Goal: Information Seeking & Learning: Learn about a topic

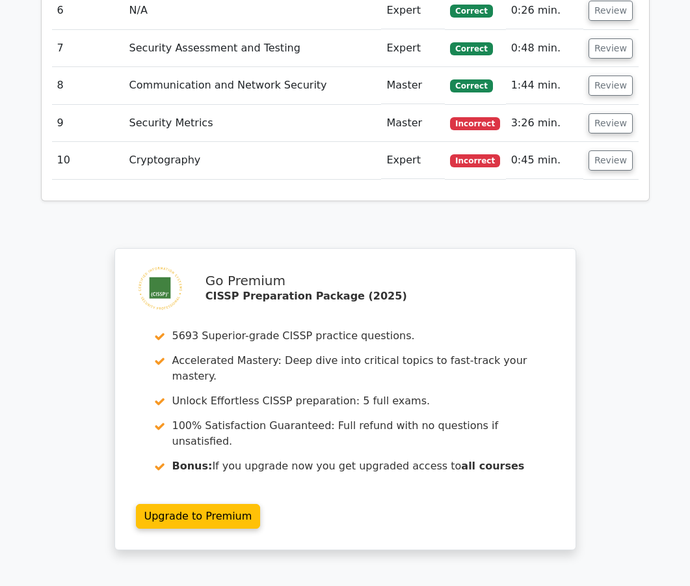
scroll to position [1894, 0]
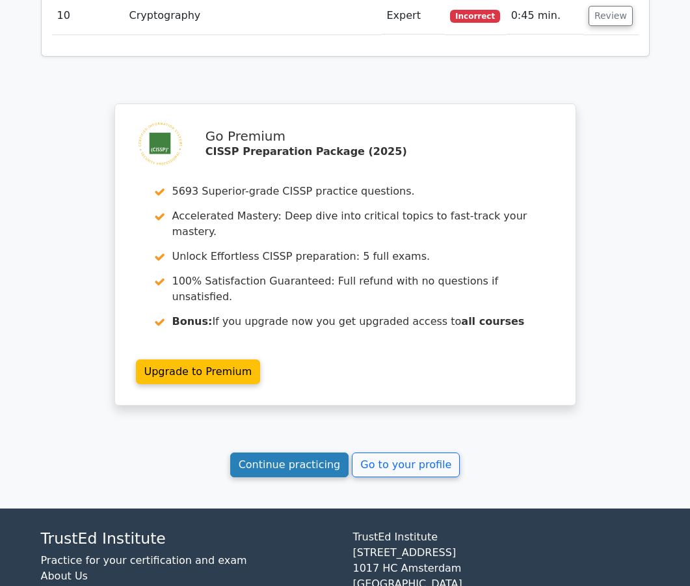
click at [308, 452] on link "Continue practicing" at bounding box center [289, 464] width 119 height 25
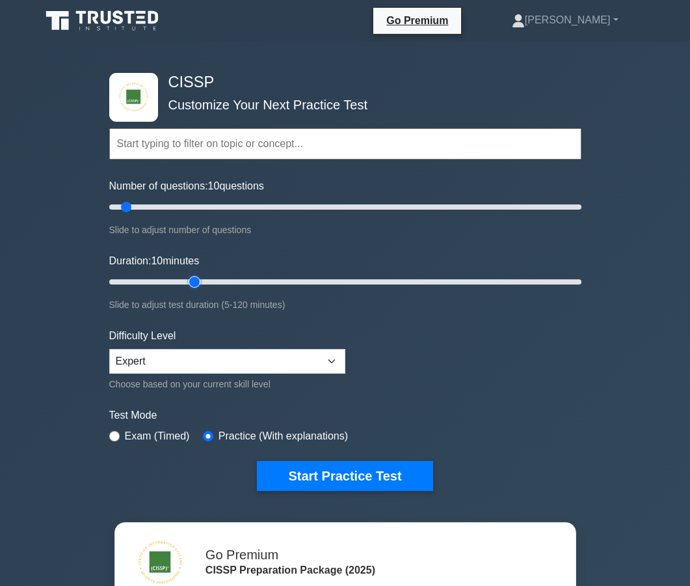
type input "25"
click at [202, 280] on input "Duration: 10 minutes" at bounding box center [345, 282] width 472 height 16
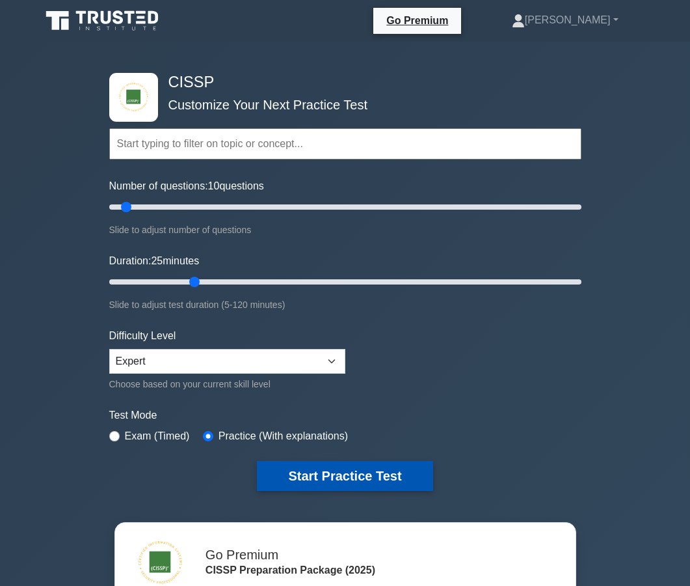
click at [286, 473] on button "Start Practice Test" at bounding box center [345, 476] width 176 height 30
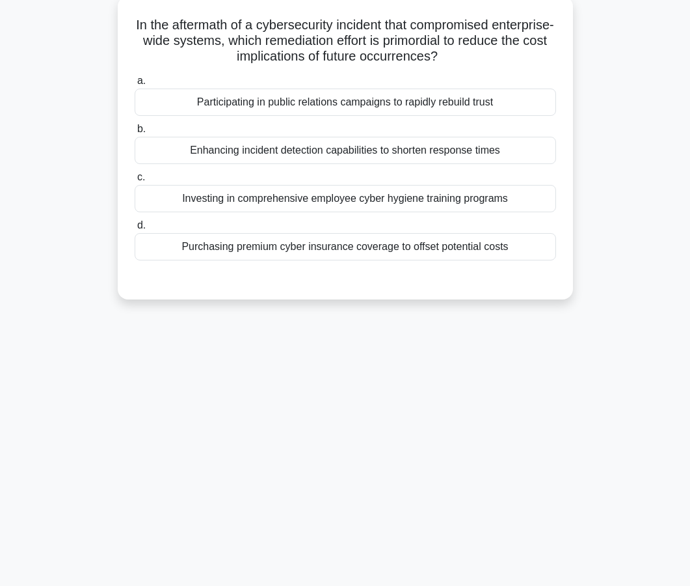
scroll to position [87, 0]
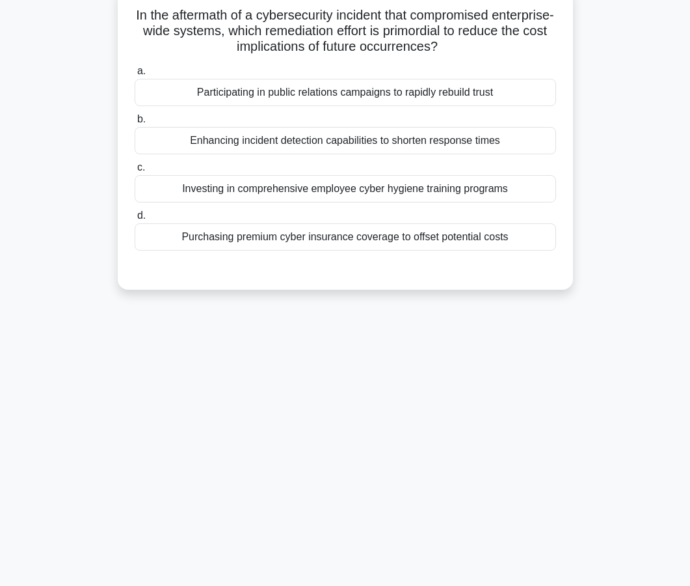
click at [347, 144] on div "Enhancing incident detection capabilities to shorten response times" at bounding box center [346, 140] width 422 height 27
click at [135, 124] on input "b. Enhancing incident detection capabilities to shorten response times" at bounding box center [135, 119] width 0 height 8
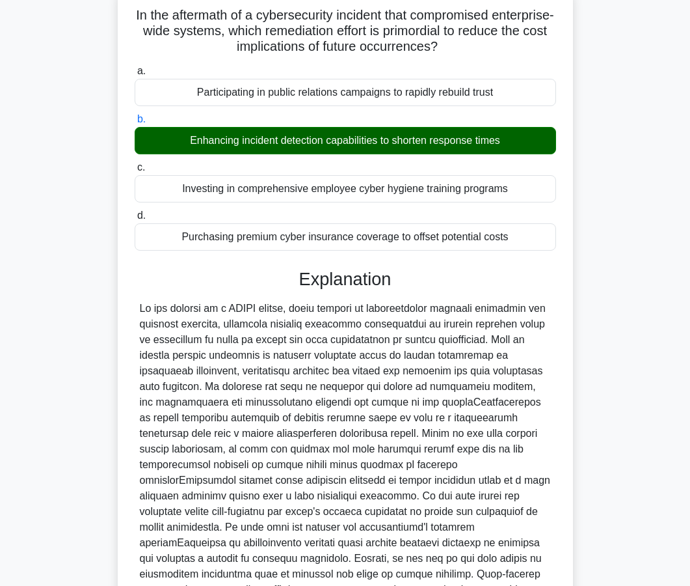
scroll to position [232, 0]
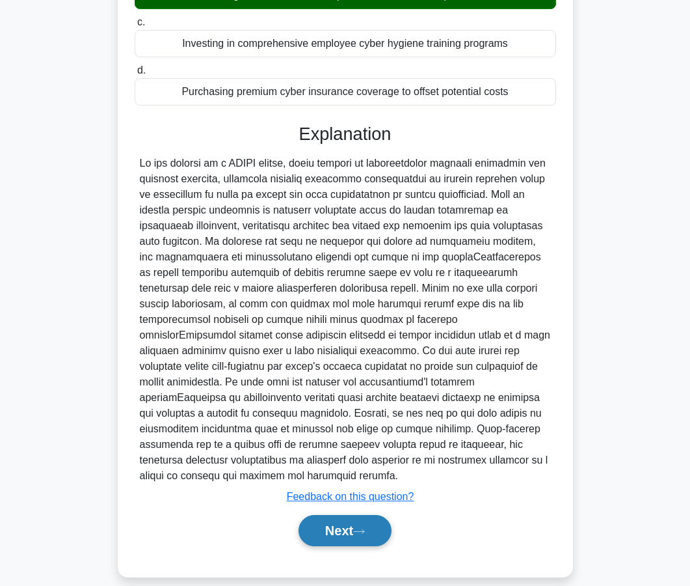
click at [330, 515] on button "Next" at bounding box center [345, 530] width 93 height 31
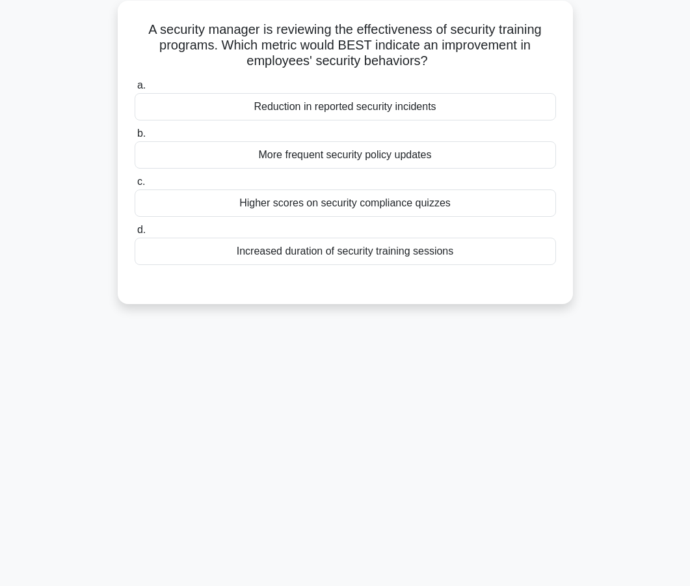
scroll to position [77, 0]
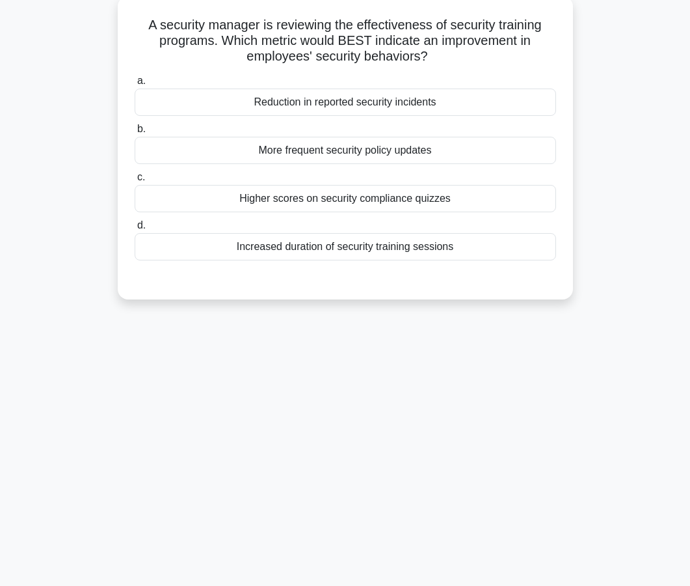
click at [344, 103] on div "Reduction in reported security incidents" at bounding box center [346, 101] width 422 height 27
click at [135, 85] on input "a. Reduction in reported security incidents" at bounding box center [135, 81] width 0 height 8
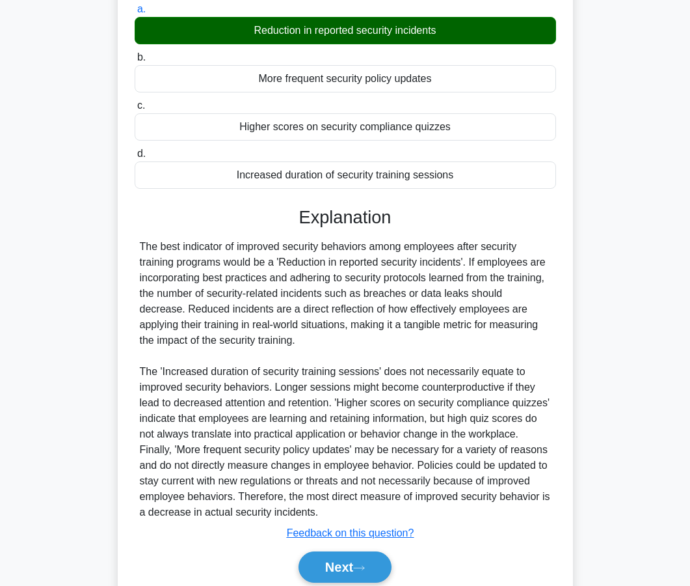
scroll to position [200, 0]
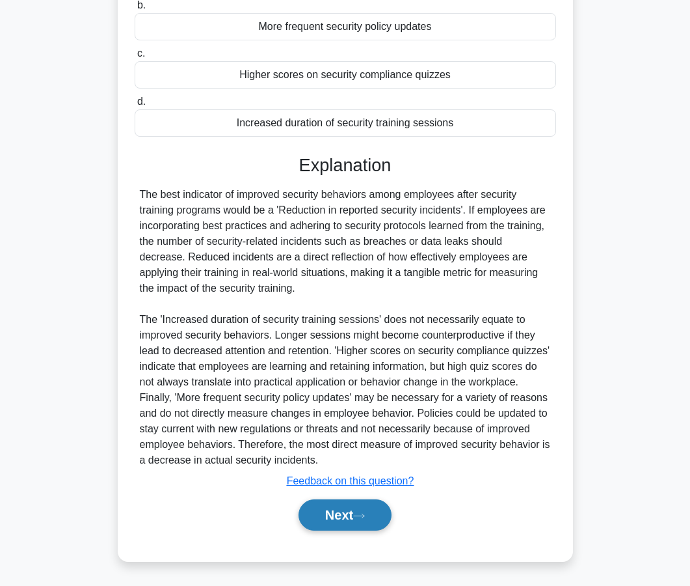
click at [331, 520] on button "Next" at bounding box center [345, 514] width 93 height 31
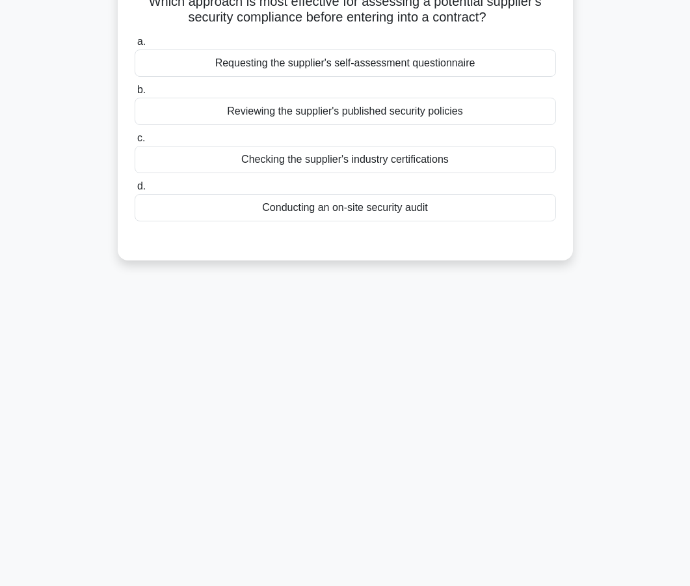
scroll to position [72, 0]
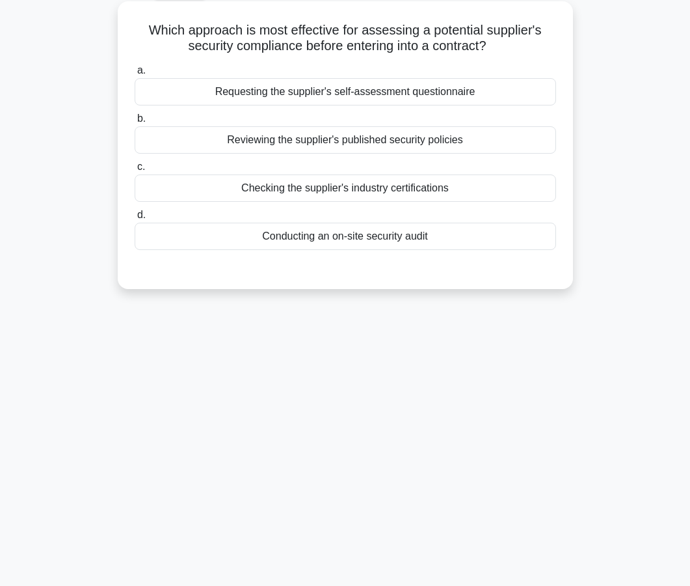
click at [337, 254] on div "a. Requesting the supplier's self-assessment questionnaire b. Reviewing the sup…" at bounding box center [345, 166] width 424 height 213
click at [337, 247] on div "Conducting an on-site security audit" at bounding box center [346, 235] width 422 height 27
click at [135, 219] on input "d. Conducting an on-site security audit" at bounding box center [135, 215] width 0 height 8
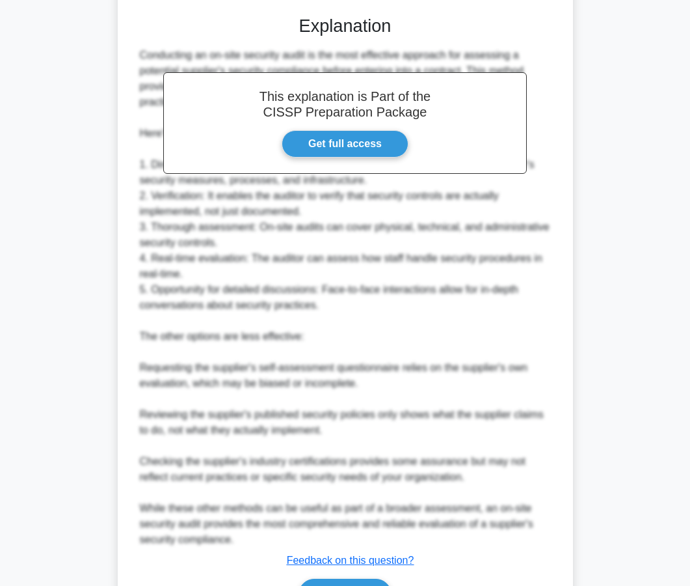
scroll to position [403, 0]
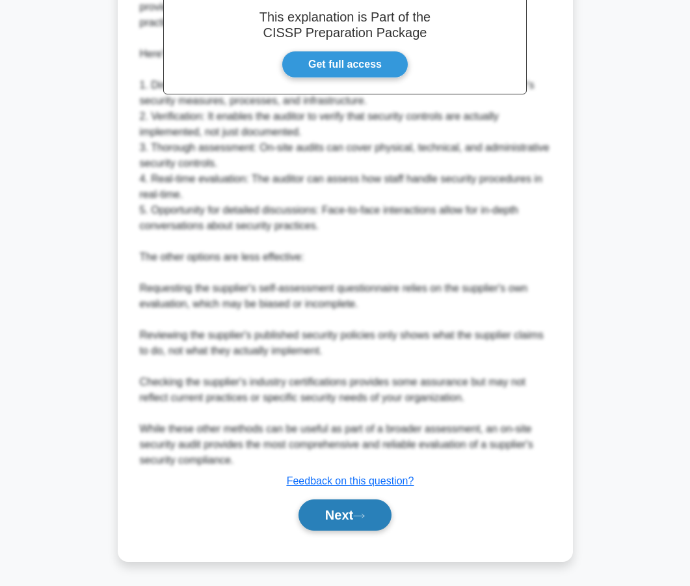
click at [329, 524] on button "Next" at bounding box center [345, 514] width 93 height 31
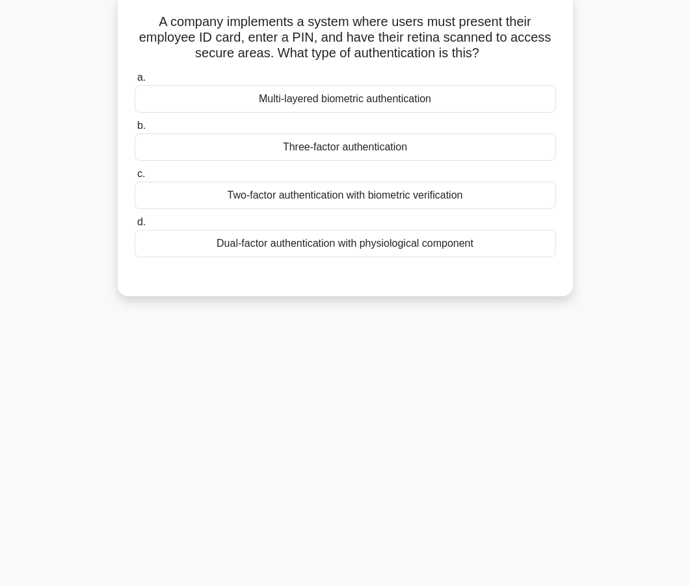
scroll to position [81, 0]
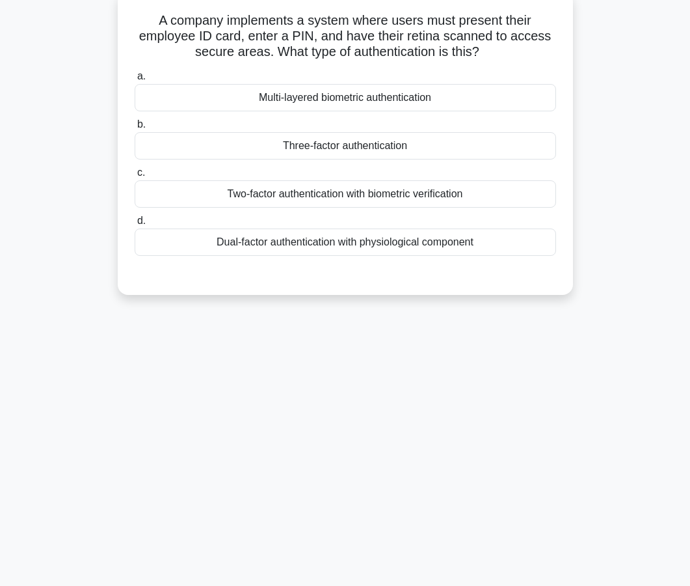
click at [345, 149] on div "Three-factor authentication" at bounding box center [346, 145] width 422 height 27
click at [135, 129] on input "b. Three-factor authentication" at bounding box center [135, 124] width 0 height 8
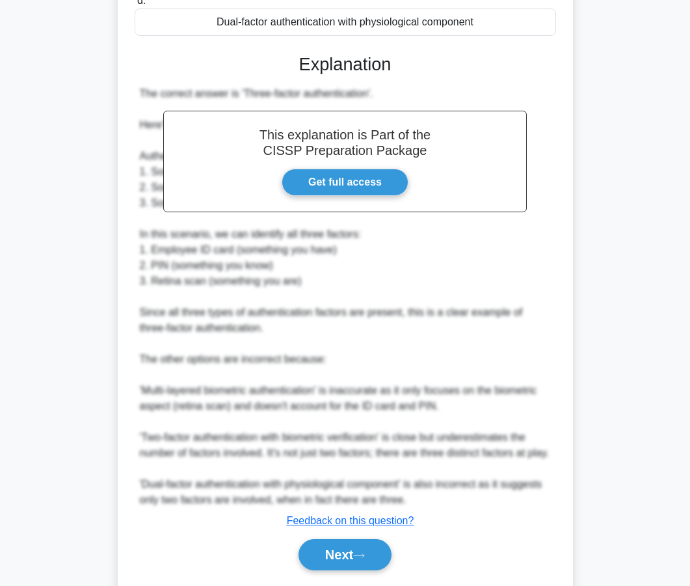
scroll to position [357, 0]
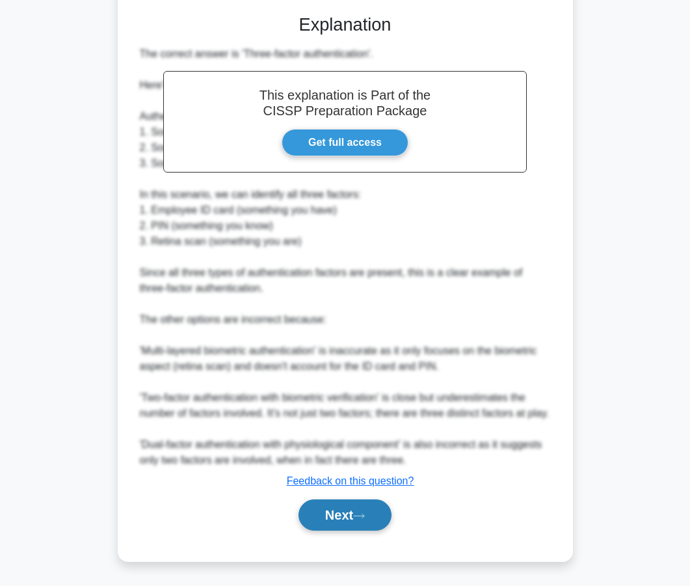
click at [323, 521] on button "Next" at bounding box center [345, 514] width 93 height 31
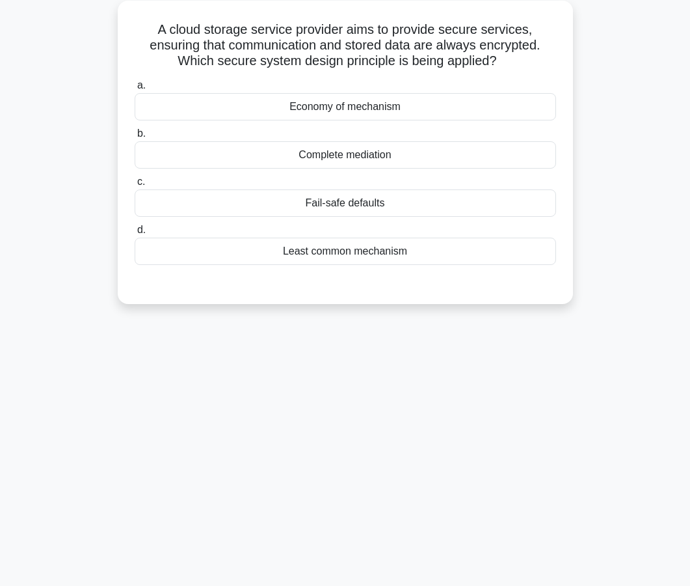
scroll to position [77, 0]
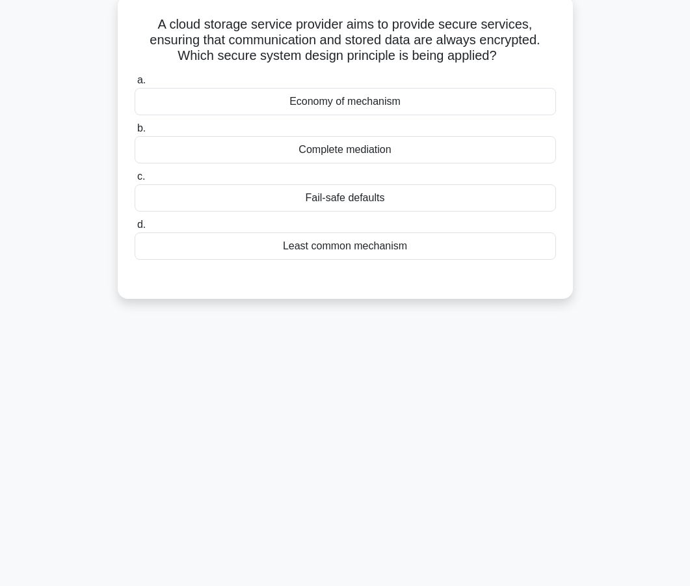
click at [345, 150] on div "Complete mediation" at bounding box center [346, 149] width 422 height 27
click at [135, 133] on input "b. Complete mediation" at bounding box center [135, 128] width 0 height 8
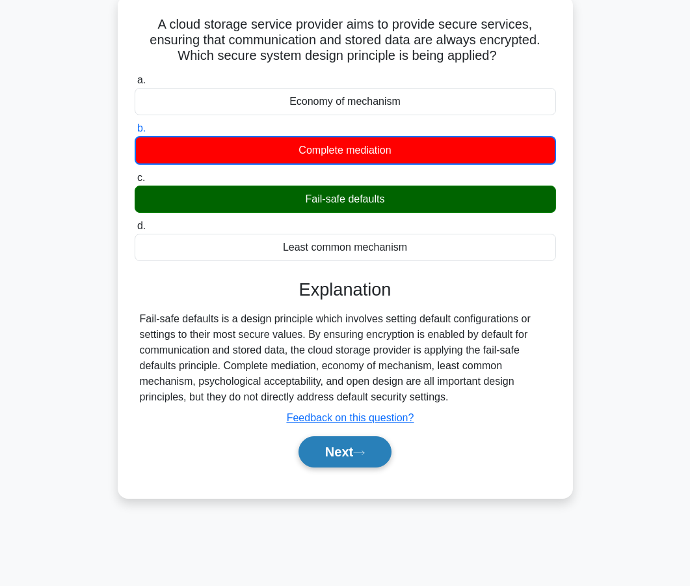
click at [325, 440] on button "Next" at bounding box center [345, 451] width 93 height 31
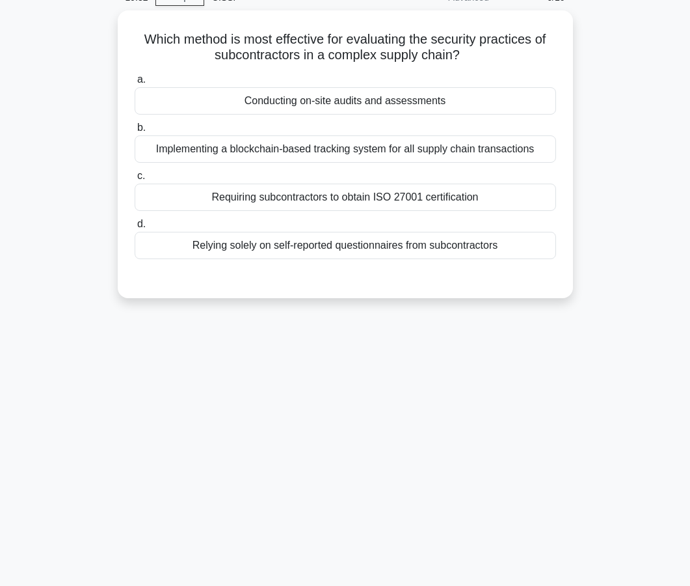
scroll to position [71, 0]
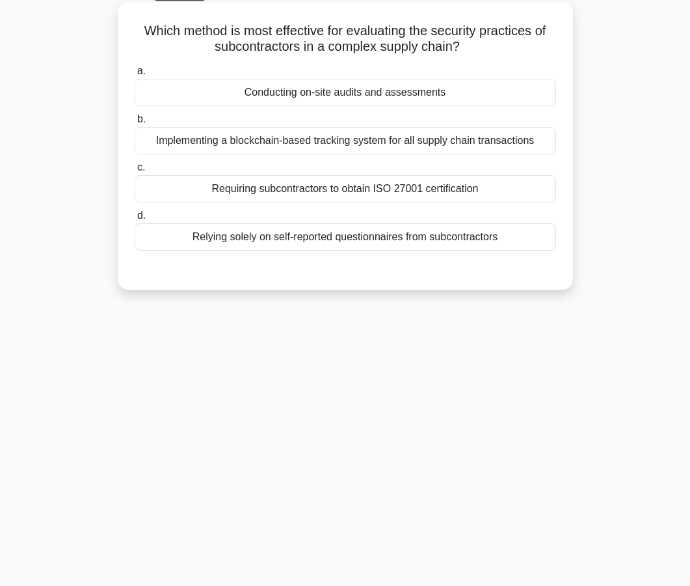
click at [365, 98] on div "Conducting on-site audits and assessments" at bounding box center [346, 92] width 422 height 27
click at [135, 75] on input "a. Conducting on-site audits and assessments" at bounding box center [135, 71] width 0 height 8
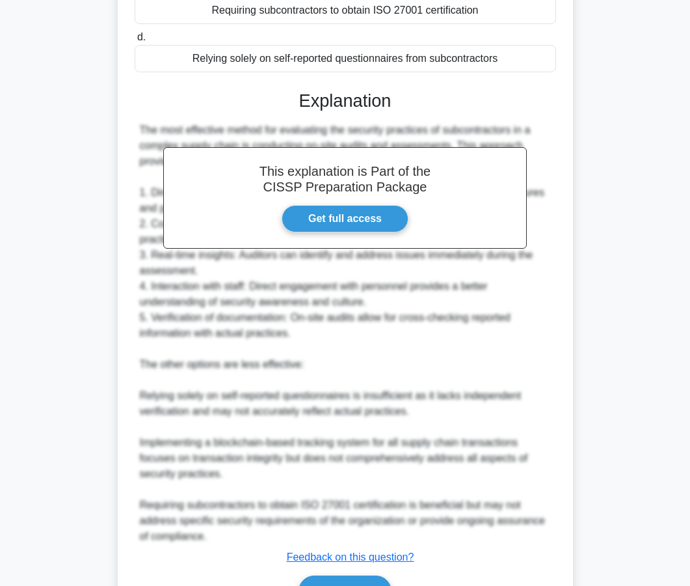
scroll to position [251, 0]
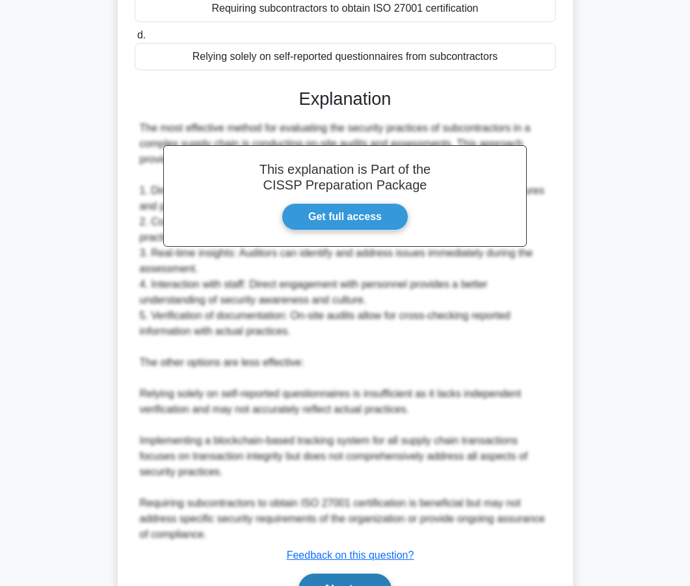
click at [340, 584] on button "Next" at bounding box center [345, 588] width 93 height 31
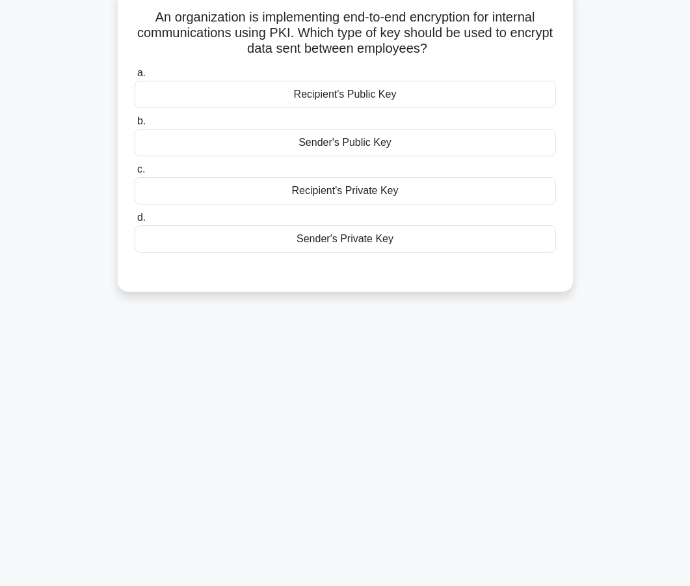
scroll to position [83, 0]
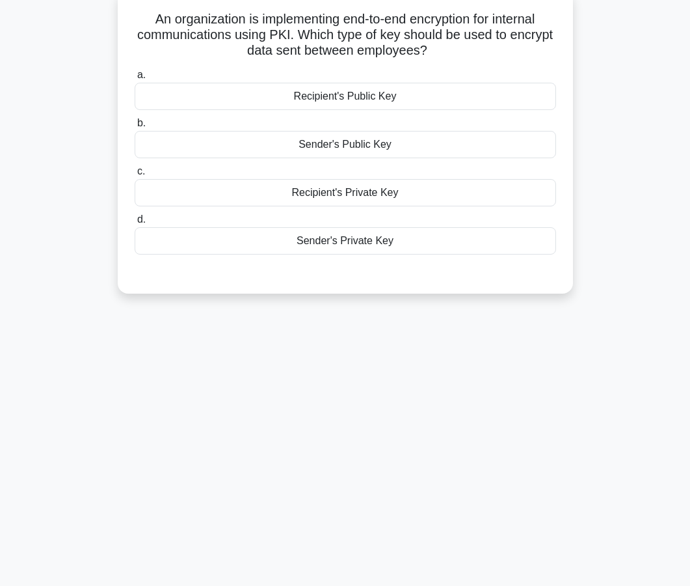
click at [383, 98] on div "Recipient's Public Key" at bounding box center [346, 96] width 422 height 27
click at [135, 79] on input "a. Recipient's Public Key" at bounding box center [135, 75] width 0 height 8
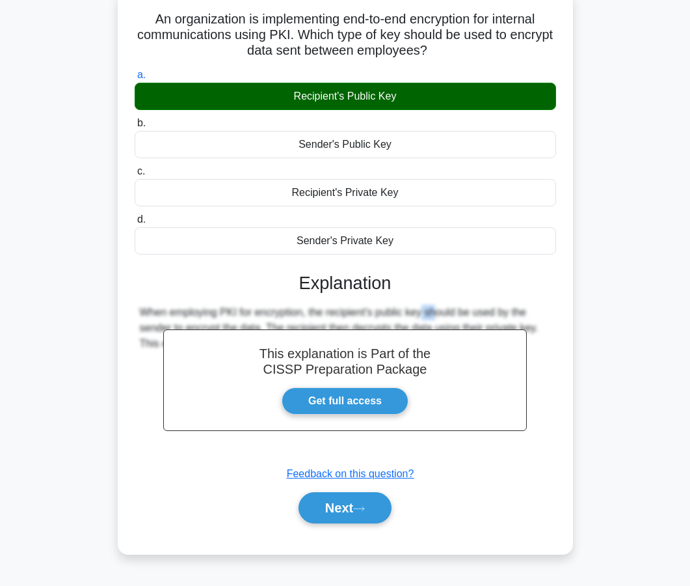
drag, startPoint x: 360, startPoint y: 310, endPoint x: 349, endPoint y: 310, distance: 11.7
click at [349, 310] on div "When employing PKI for encryption, the recipient's public key should be used by…" at bounding box center [345, 327] width 411 height 47
click at [332, 513] on button "Next" at bounding box center [345, 507] width 93 height 31
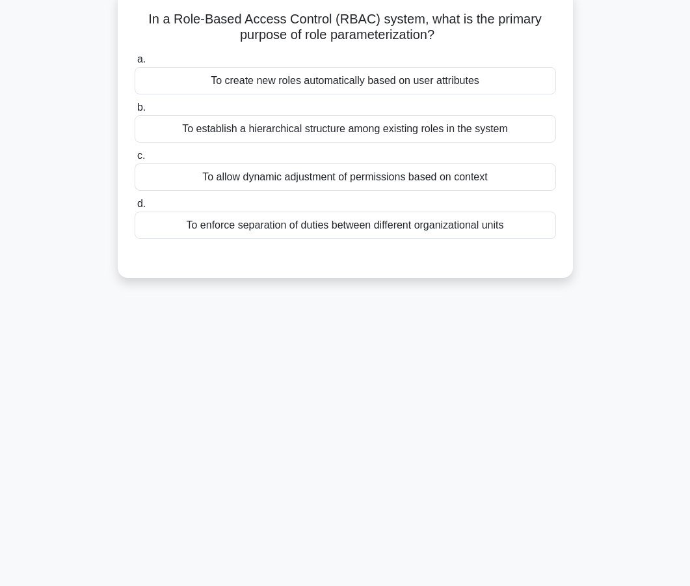
click at [356, 230] on div "To enforce separation of duties between different organizational units" at bounding box center [346, 224] width 422 height 27
click at [135, 208] on input "d. To enforce separation of duties between different organizational units" at bounding box center [135, 204] width 0 height 8
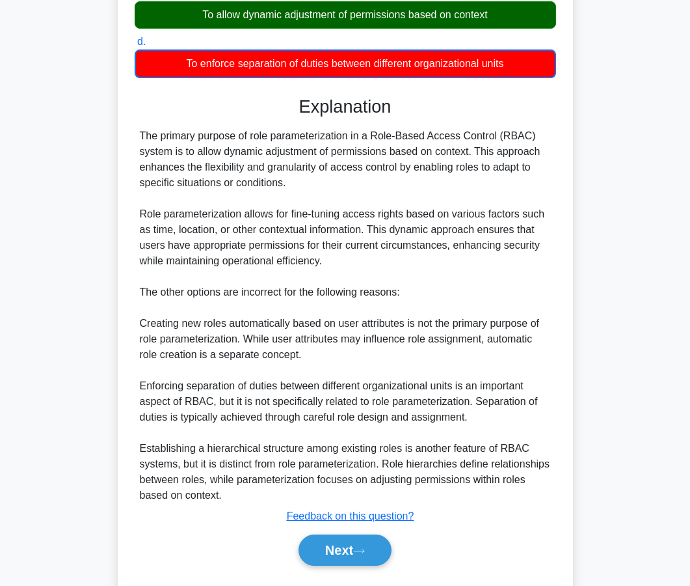
scroll to position [280, 0]
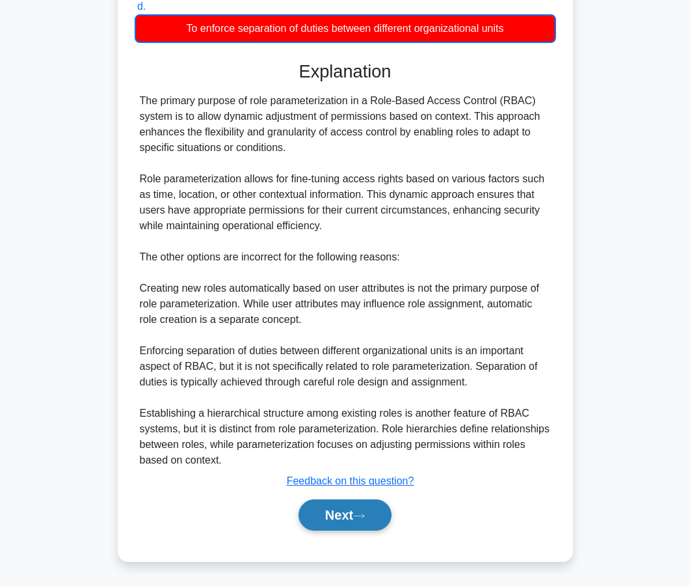
click at [331, 519] on button "Next" at bounding box center [345, 514] width 93 height 31
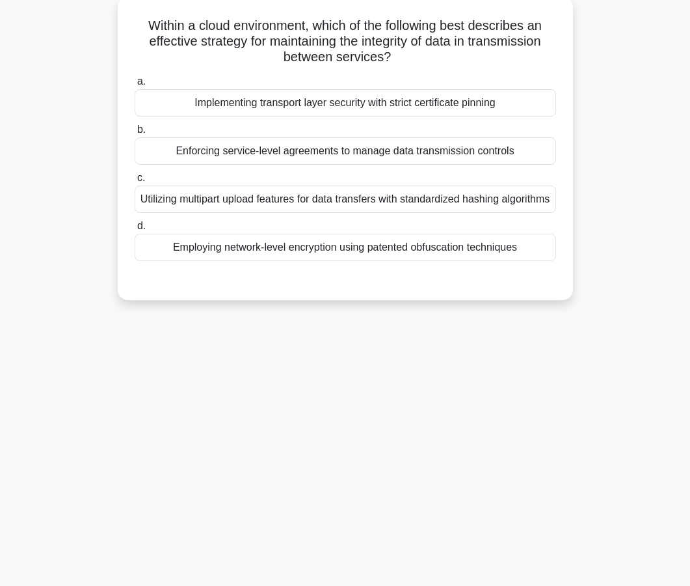
scroll to position [81, 0]
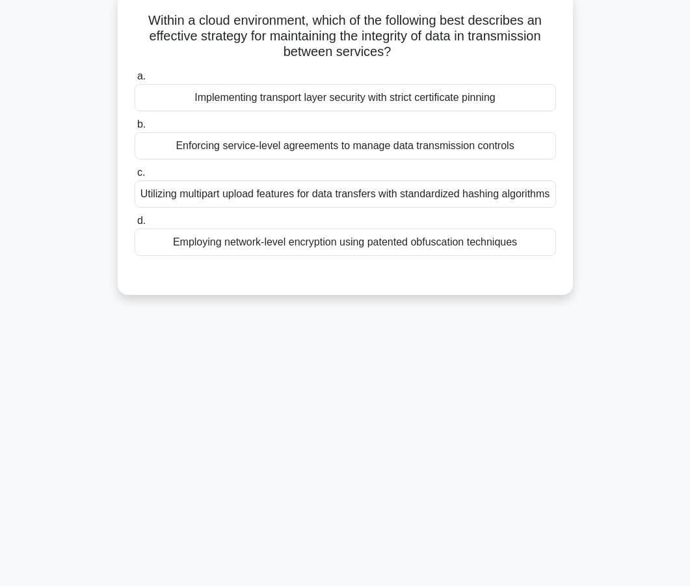
click at [356, 94] on div "Implementing transport layer security with strict certificate pinning" at bounding box center [346, 97] width 422 height 27
click at [135, 81] on input "a. Implementing transport layer security with strict certificate pinning" at bounding box center [135, 76] width 0 height 8
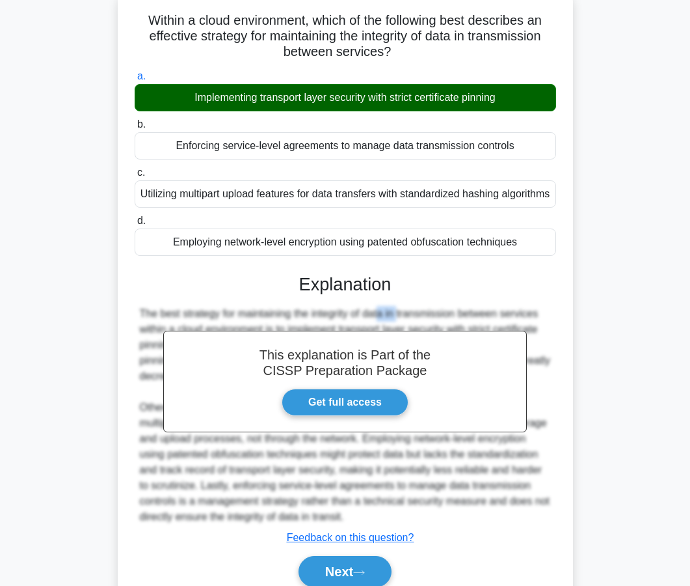
drag, startPoint x: 328, startPoint y: 325, endPoint x: 309, endPoint y: 325, distance: 18.9
click at [309, 325] on div "The best strategy for maintaining the integrity of data in transmission between…" at bounding box center [345, 415] width 411 height 219
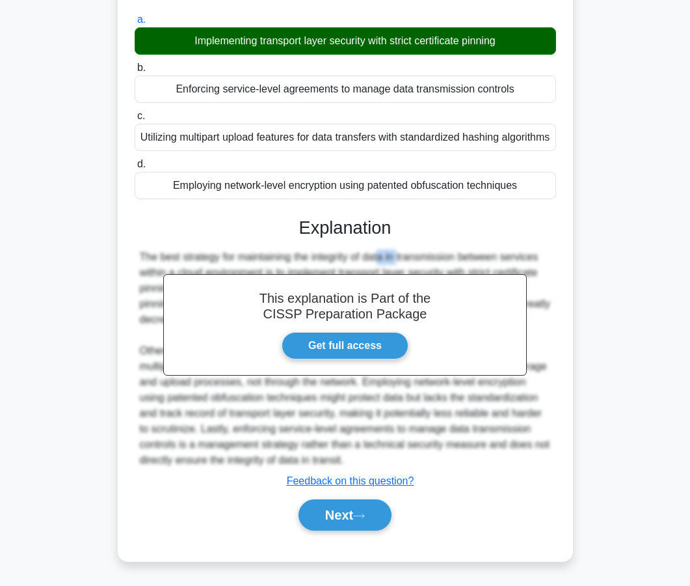
scroll to position [154, 0]
click at [365, 517] on icon at bounding box center [359, 515] width 12 height 7
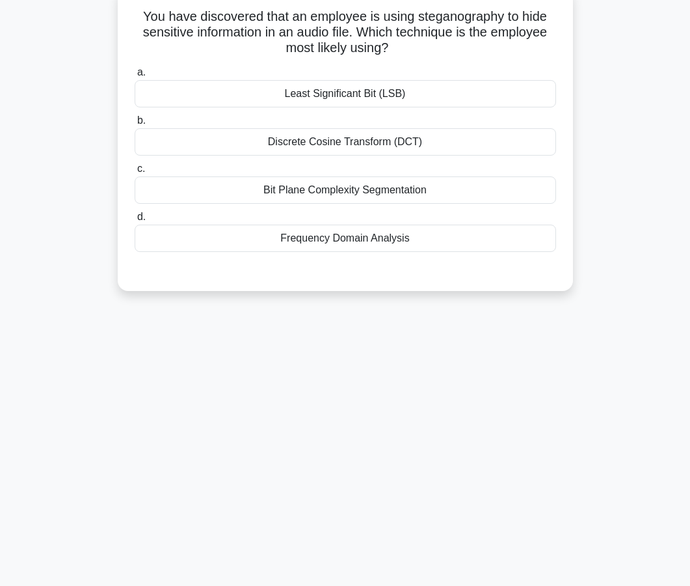
scroll to position [82, 0]
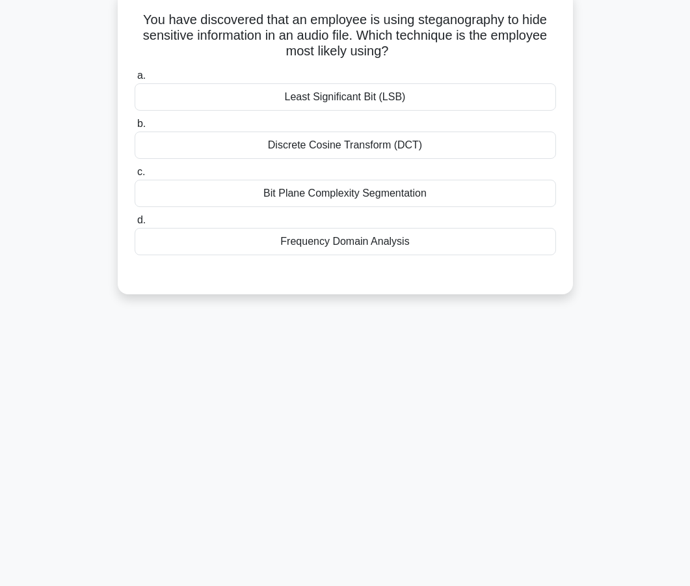
click at [338, 100] on div "Least Significant Bit (LSB)" at bounding box center [346, 96] width 422 height 27
click at [135, 80] on input "a. Least Significant Bit (LSB)" at bounding box center [135, 76] width 0 height 8
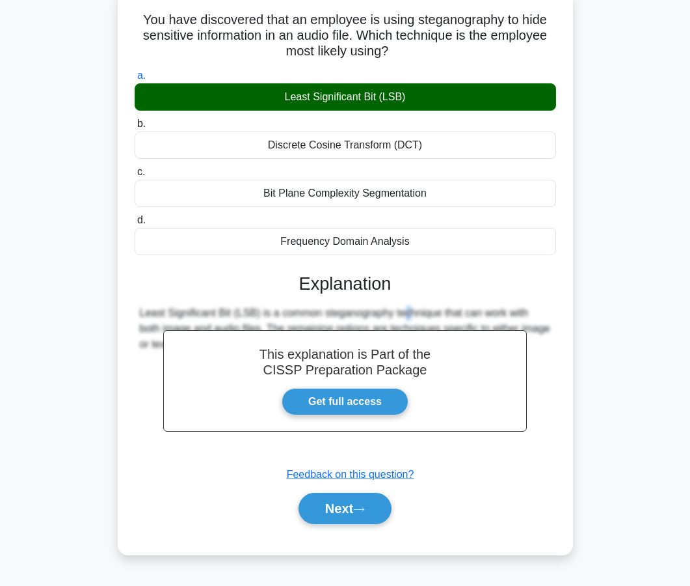
drag, startPoint x: 323, startPoint y: 314, endPoint x: 316, endPoint y: 313, distance: 6.5
click at [316, 313] on div "Least Significant Bit (LSB) is a common steganography technique that can work w…" at bounding box center [345, 328] width 411 height 47
click at [365, 523] on div "Next" at bounding box center [345, 507] width 427 height 31
click at [362, 515] on button "Next" at bounding box center [345, 507] width 93 height 31
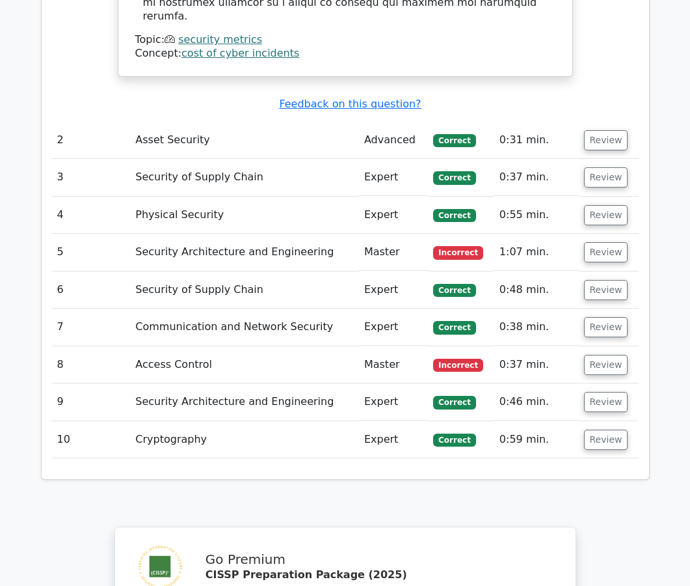
scroll to position [1771, 0]
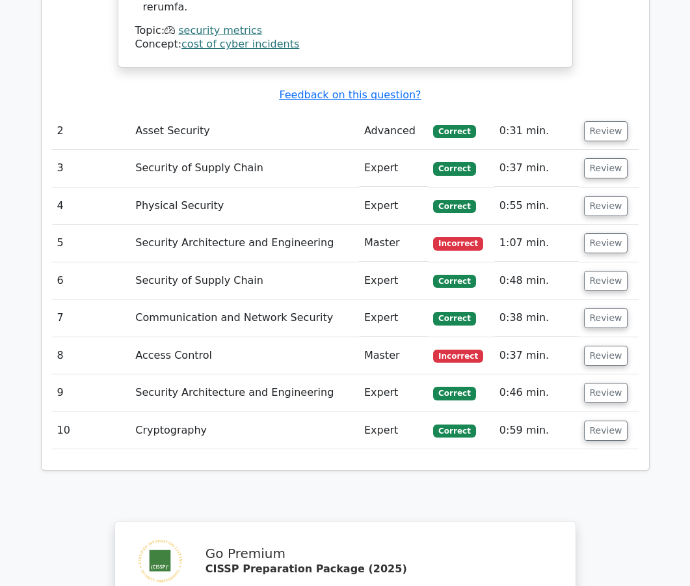
click at [339, 224] on td "Security Architecture and Engineering" at bounding box center [244, 242] width 229 height 37
click at [590, 233] on button "Review" at bounding box center [606, 243] width 44 height 20
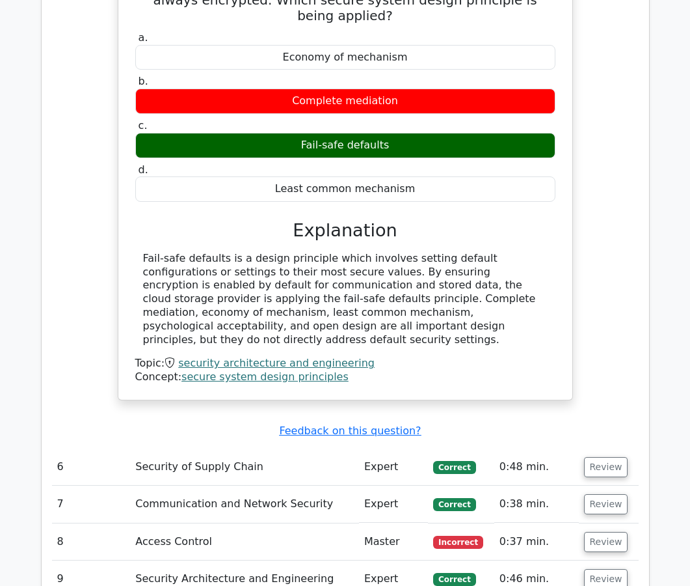
scroll to position [2108, 0]
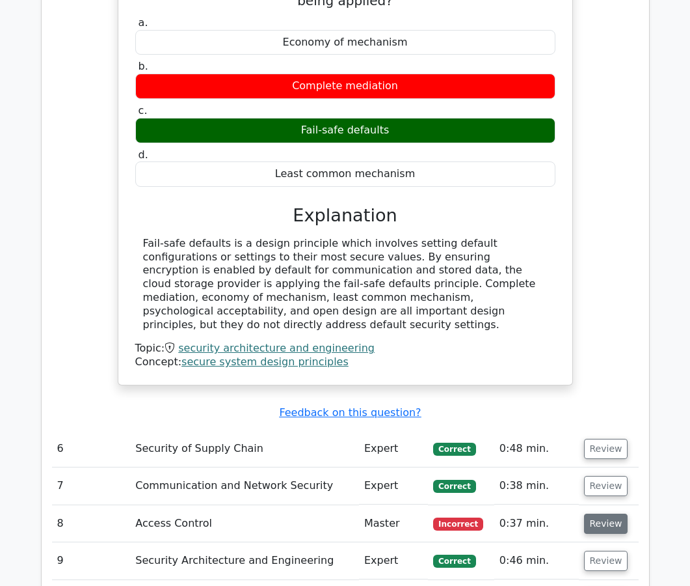
click at [610, 513] on button "Review" at bounding box center [606, 523] width 44 height 20
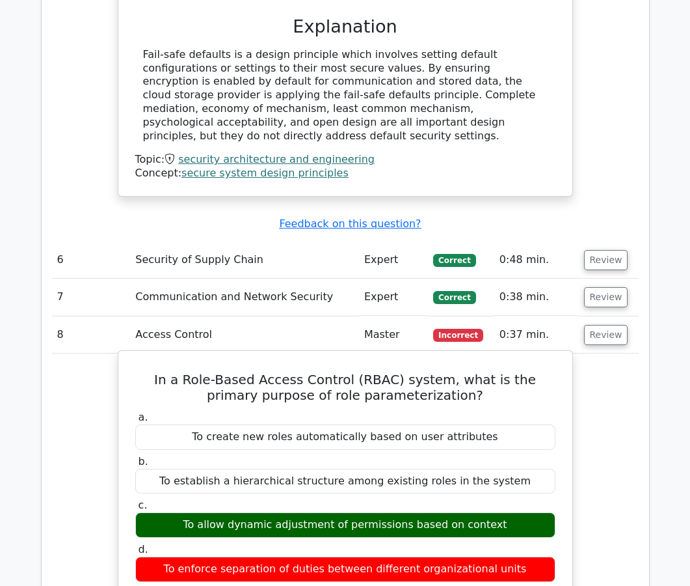
scroll to position [2298, 0]
